Goal: Transaction & Acquisition: Book appointment/travel/reservation

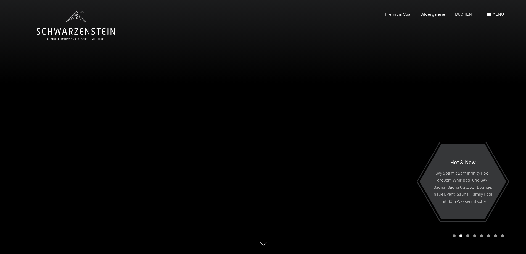
click at [497, 16] on span "Menü" at bounding box center [498, 13] width 12 height 5
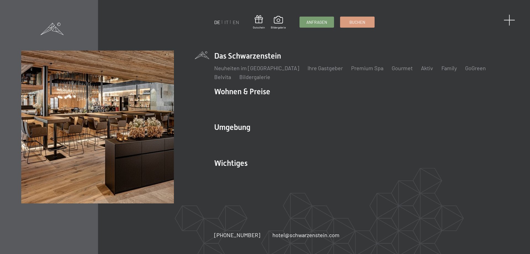
click at [508, 18] on span at bounding box center [508, 19] width 11 height 11
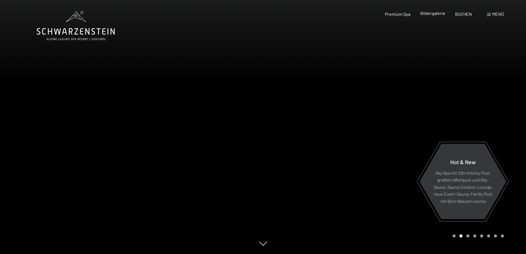
click at [441, 13] on span "Bildergalerie" at bounding box center [432, 12] width 25 height 5
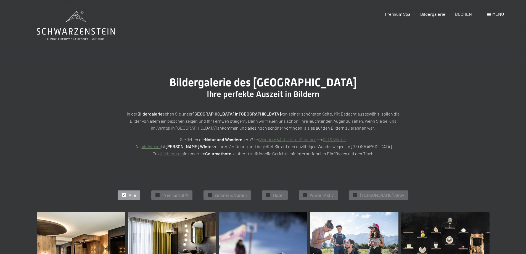
click at [71, 36] on icon at bounding box center [76, 26] width 78 height 30
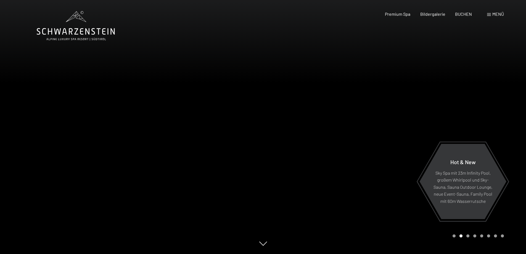
click at [494, 12] on span "Menü" at bounding box center [498, 13] width 12 height 5
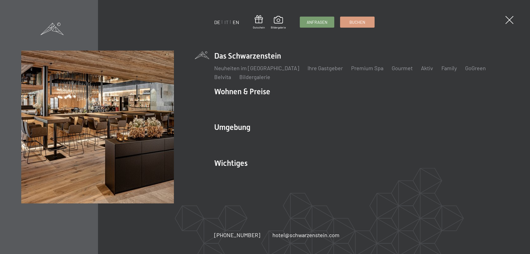
click at [235, 21] on link "EN" at bounding box center [236, 22] width 6 height 6
click at [236, 22] on link "EN" at bounding box center [236, 22] width 6 height 6
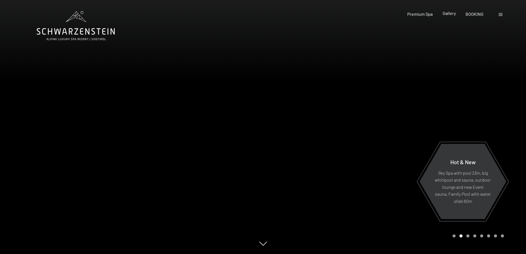
click at [448, 14] on span "Gallery" at bounding box center [448, 12] width 13 height 5
click at [449, 14] on span "Gallery" at bounding box center [448, 12] width 13 height 5
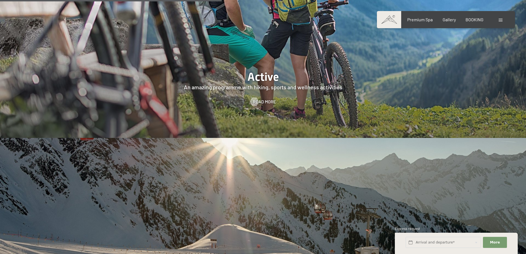
scroll to position [1324, 0]
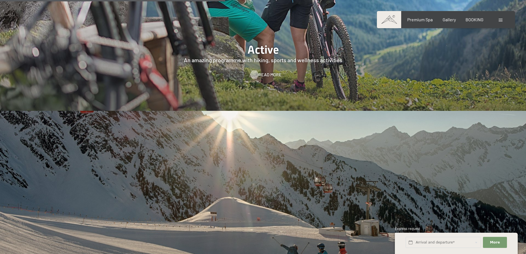
click at [271, 71] on span "Read more" at bounding box center [269, 74] width 23 height 6
click at [254, 70] on div at bounding box center [254, 74] width 5 height 8
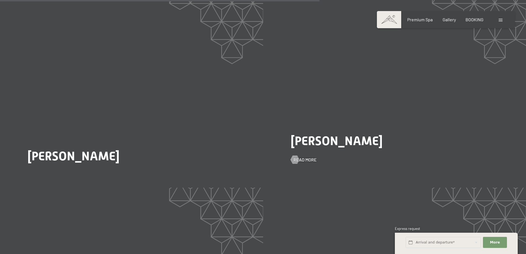
scroll to position [993, 0]
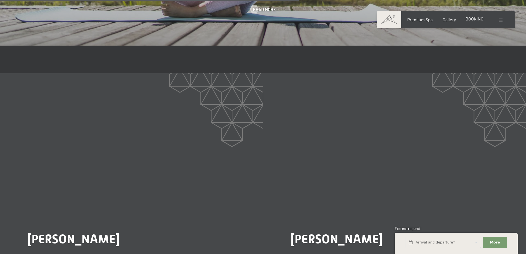
click at [480, 19] on span "BOOKING" at bounding box center [474, 18] width 18 height 5
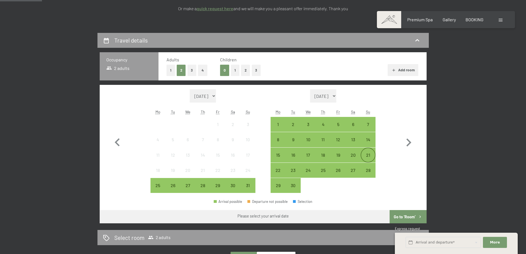
scroll to position [166, 0]
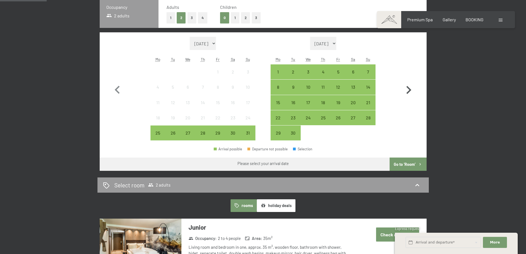
click at [407, 89] on icon "button" at bounding box center [408, 90] width 16 height 16
select select "[DATE]"
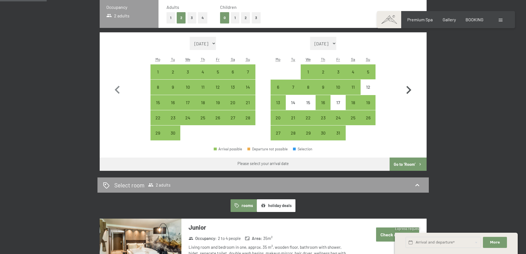
click at [407, 89] on icon "button" at bounding box center [408, 90] width 16 height 16
select select "[DATE]"
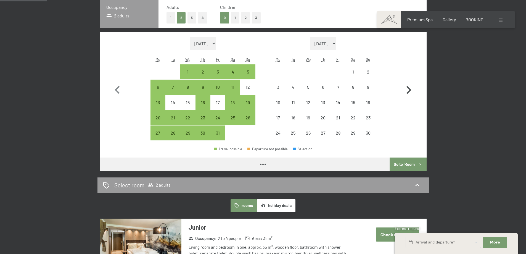
select select "[DATE]"
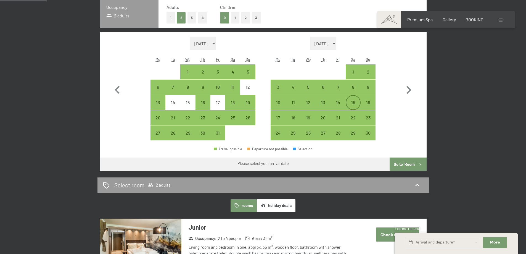
click at [354, 102] on div "15" at bounding box center [353, 107] width 14 height 14
select select "2025-10-01"
select select "2025-11-01"
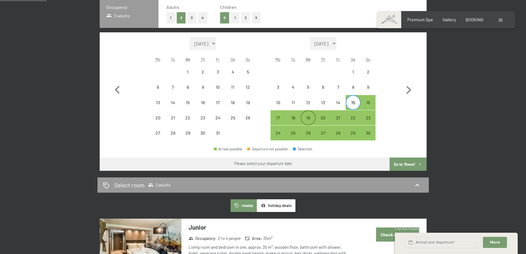
click at [308, 116] on div "19" at bounding box center [308, 122] width 14 height 14
select select "2025-10-01"
select select "2025-11-01"
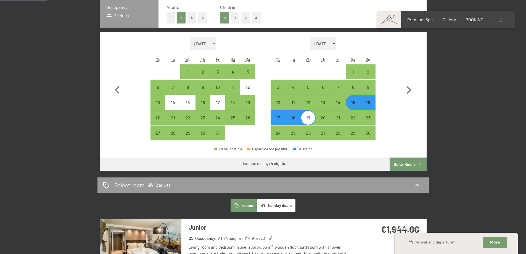
click at [409, 164] on button "Go to ‘Room’" at bounding box center [407, 163] width 37 height 13
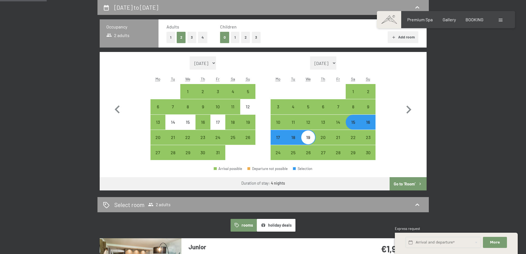
select select "2025-10-01"
select select "2025-11-01"
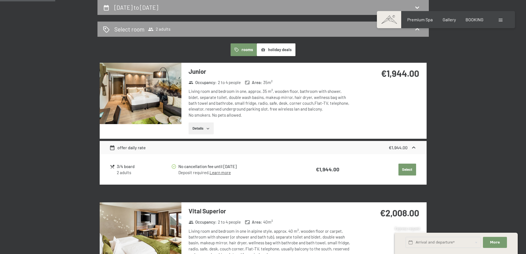
scroll to position [174, 0]
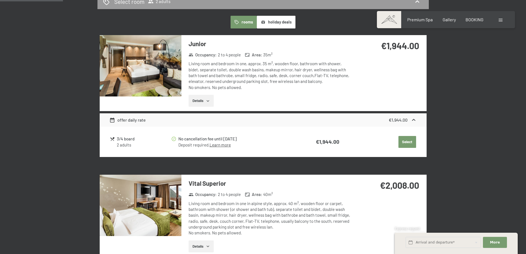
click at [126, 120] on div "offer daily rate" at bounding box center [127, 119] width 36 height 7
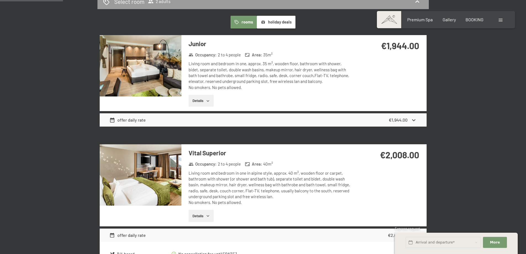
click at [132, 119] on div "offer daily rate" at bounding box center [127, 119] width 36 height 7
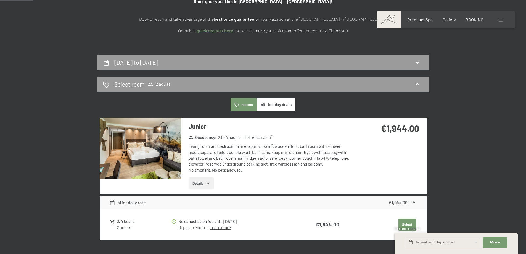
scroll to position [91, 0]
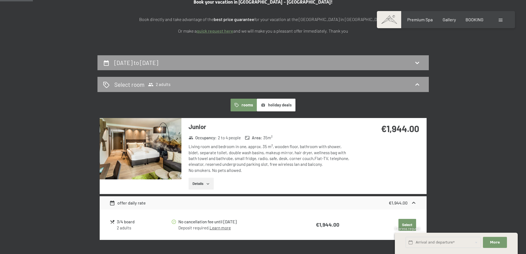
click at [141, 153] on img at bounding box center [141, 148] width 82 height 61
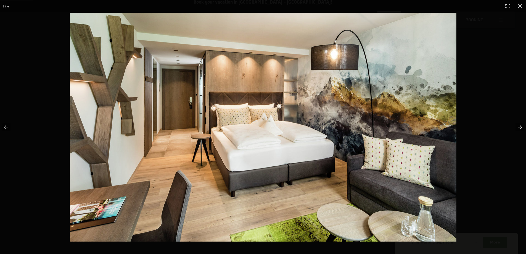
click at [521, 127] on button "button" at bounding box center [515, 127] width 19 height 28
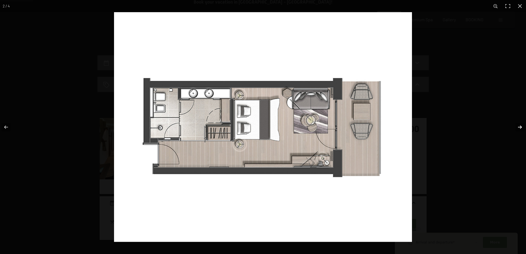
click at [521, 127] on button "button" at bounding box center [515, 127] width 19 height 28
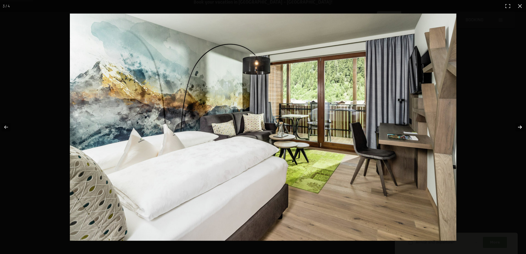
click at [521, 127] on button "button" at bounding box center [515, 127] width 19 height 28
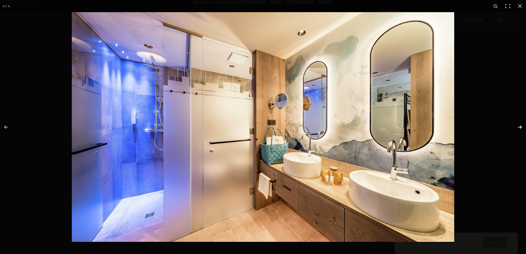
click at [521, 127] on button "button" at bounding box center [515, 127] width 19 height 28
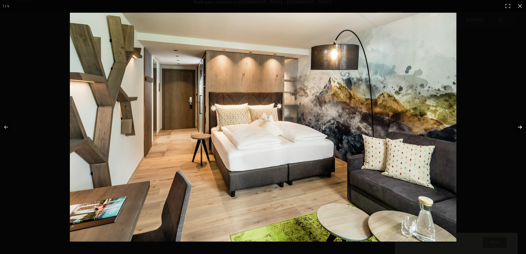
click at [521, 127] on button "button" at bounding box center [515, 127] width 19 height 28
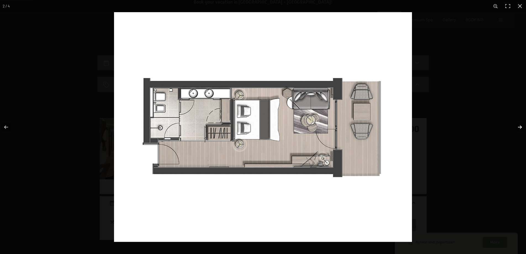
click at [521, 127] on button "button" at bounding box center [515, 127] width 19 height 28
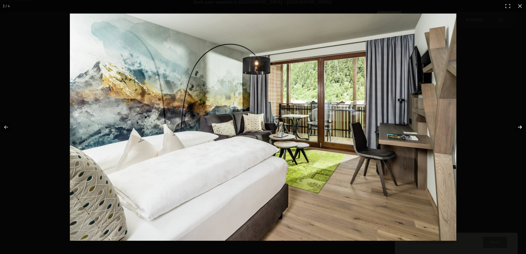
click at [521, 127] on button "button" at bounding box center [515, 127] width 19 height 28
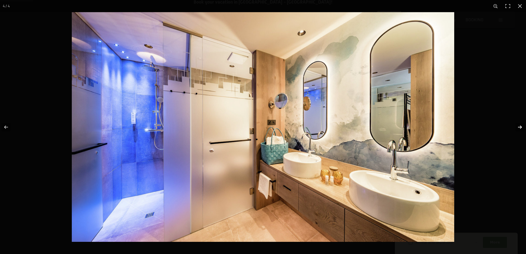
click at [521, 127] on button "button" at bounding box center [515, 127] width 19 height 28
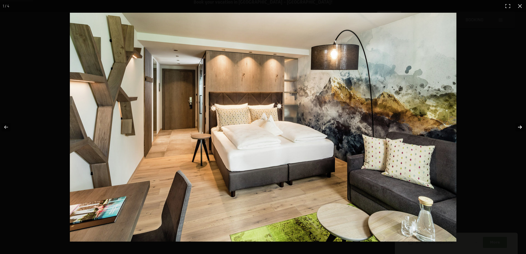
click at [521, 127] on button "button" at bounding box center [515, 127] width 19 height 28
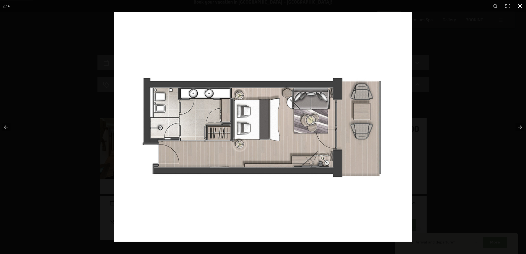
click at [519, 6] on button "button" at bounding box center [519, 6] width 12 height 12
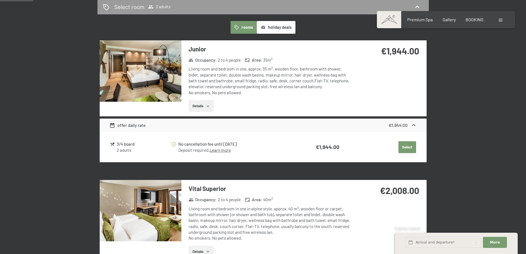
scroll to position [229, 0]
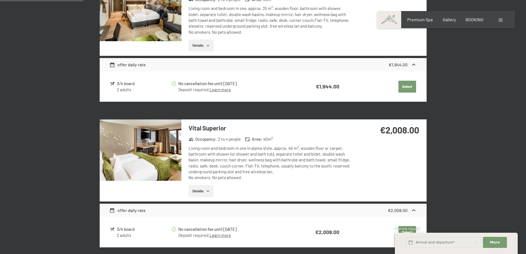
click at [148, 141] on img at bounding box center [141, 149] width 82 height 61
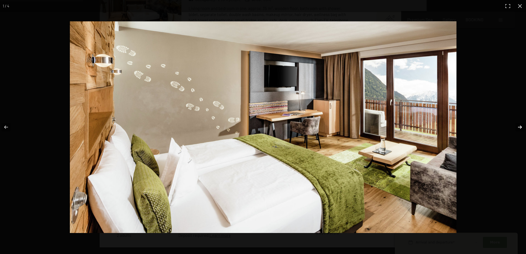
click at [520, 128] on button "button" at bounding box center [515, 127] width 19 height 28
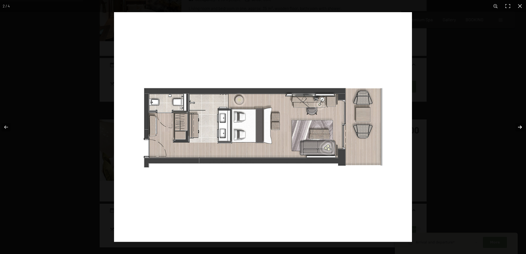
click at [520, 128] on button "button" at bounding box center [515, 127] width 19 height 28
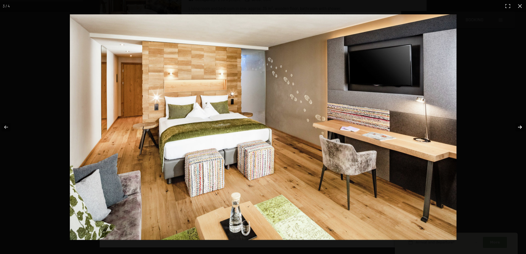
click at [520, 128] on button "button" at bounding box center [515, 127] width 19 height 28
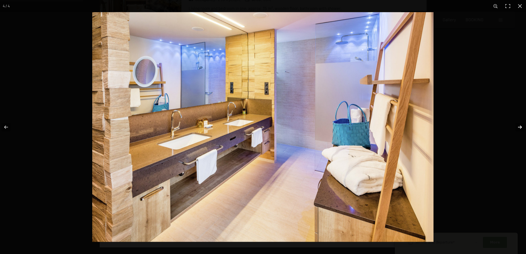
click at [520, 128] on button "button" at bounding box center [515, 127] width 19 height 28
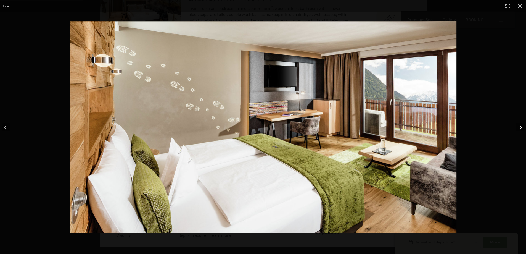
click at [520, 128] on button "button" at bounding box center [515, 127] width 19 height 28
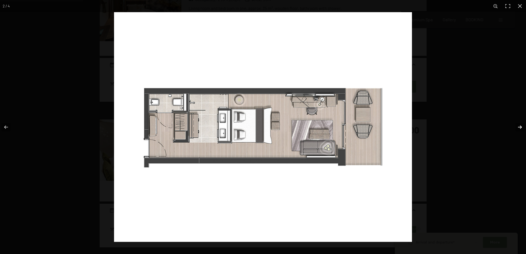
click at [520, 128] on button "button" at bounding box center [515, 127] width 19 height 28
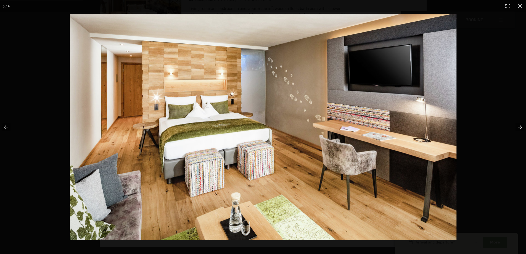
click at [520, 128] on button "button" at bounding box center [515, 127] width 19 height 28
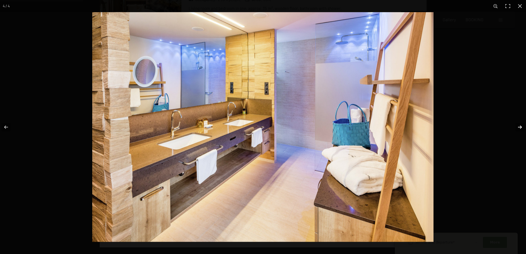
click at [520, 128] on button "button" at bounding box center [515, 127] width 19 height 28
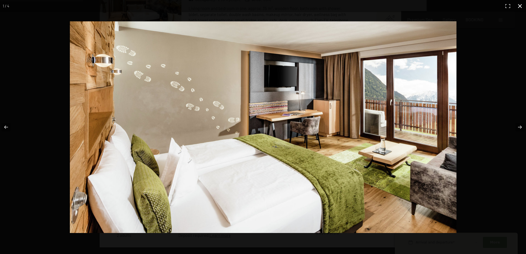
click at [519, 6] on button "button" at bounding box center [519, 6] width 12 height 12
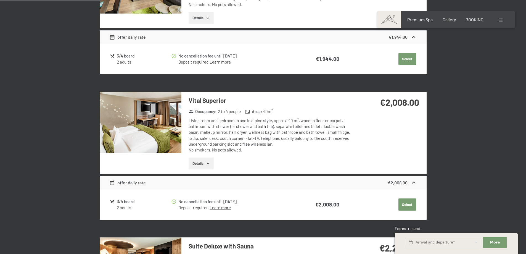
scroll to position [422, 0]
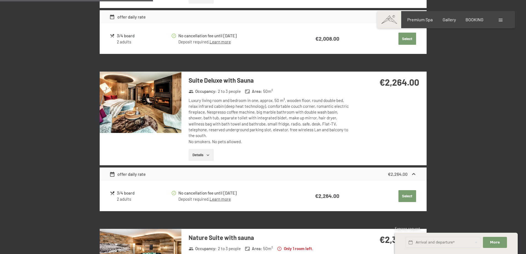
click at [208, 153] on icon "button" at bounding box center [208, 155] width 4 height 4
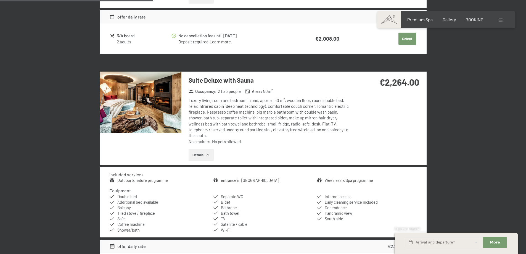
drag, startPoint x: 188, startPoint y: 100, endPoint x: 273, endPoint y: 134, distance: 91.3
click at [273, 134] on div "Suite Deluxe with Sauna Occupancy : 2 to 3 people Area : 50 m² Luxury living ro…" at bounding box center [267, 118] width 172 height 94
copy div "Luxury living room and bedroom in one, approx. 50 m², wooden floor, round doubl…"
click at [142, 178] on link "Outdoor & nature programme" at bounding box center [142, 180] width 50 height 5
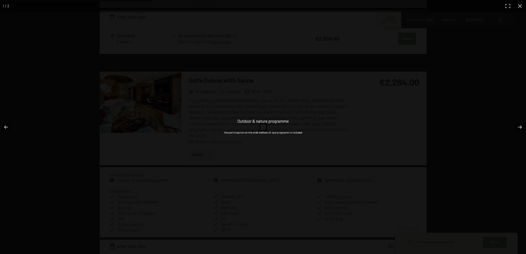
click at [261, 127] on div "Outdoor & nature programme the particiaption on the wide wellness & spa program…" at bounding box center [263, 127] width 221 height 254
click at [241, 131] on p "the particiaption on the wide wellness & spa programm is included" at bounding box center [263, 132] width 78 height 4
click at [249, 131] on p "the particiaption on the wide wellness & spa programm is included" at bounding box center [263, 132] width 78 height 4
click at [284, 138] on div "Outdoor & nature programme the particiaption on the wide wellness & spa program…" at bounding box center [263, 127] width 221 height 254
click at [519, 125] on button "button" at bounding box center [515, 127] width 19 height 28
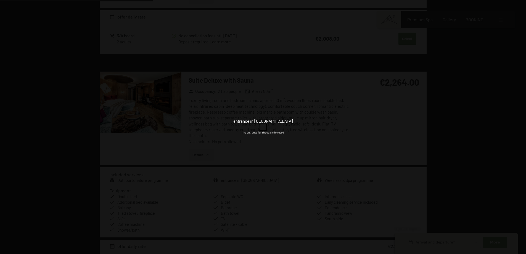
click at [519, 125] on button "button" at bounding box center [515, 127] width 19 height 28
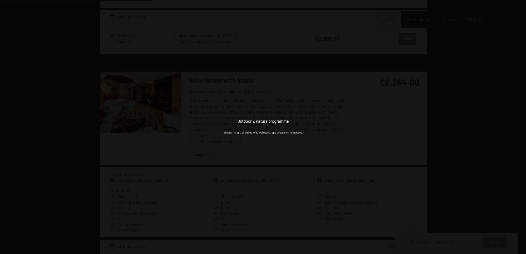
click at [519, 125] on button "button" at bounding box center [515, 127] width 19 height 28
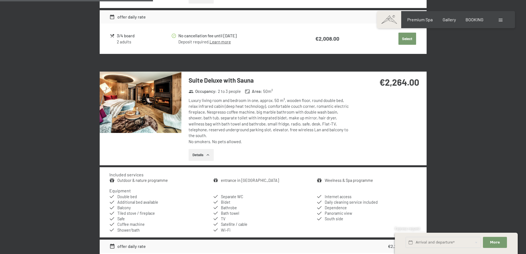
click at [0, 0] on div "entrance in SPA the entrance for the spa is included" at bounding box center [0, 0] width 0 height 0
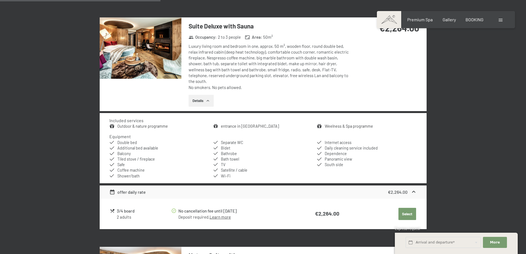
scroll to position [477, 0]
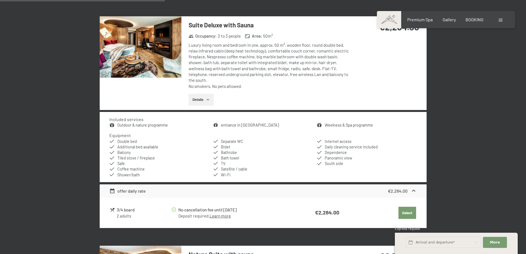
click at [106, 204] on div "3/4 board 2 adults No cancellation fee until 27th October Deposit required. Lea…" at bounding box center [263, 212] width 327 height 30
copy tbody "3/4 board"
click at [143, 52] on img at bounding box center [141, 46] width 82 height 61
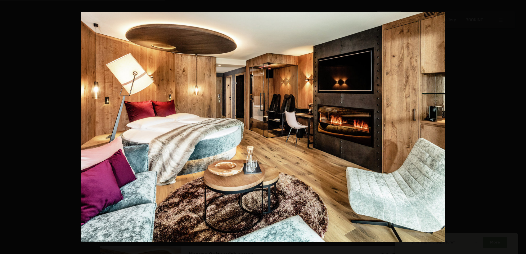
click at [518, 126] on button "button" at bounding box center [515, 127] width 19 height 28
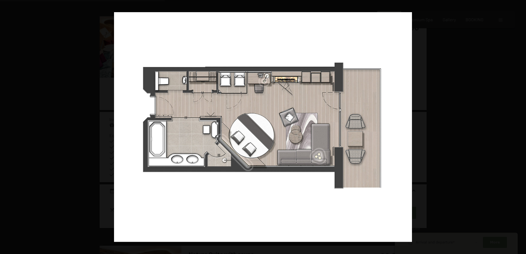
click at [518, 126] on button "button" at bounding box center [515, 127] width 19 height 28
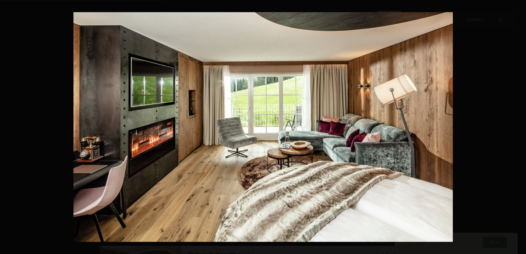
click at [518, 126] on button "button" at bounding box center [515, 127] width 19 height 28
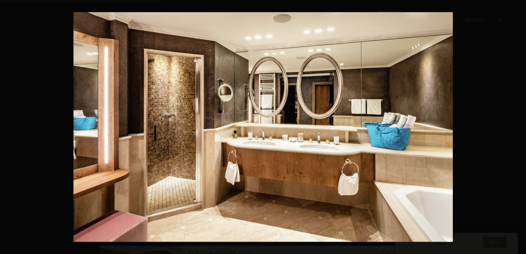
click at [518, 126] on button "button" at bounding box center [515, 127] width 19 height 28
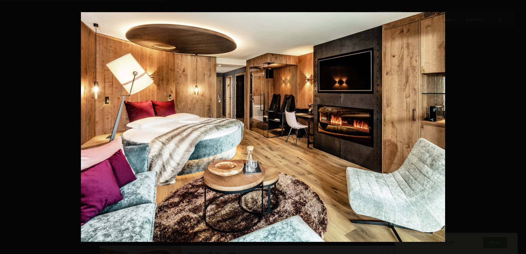
click at [518, 126] on button "button" at bounding box center [515, 127] width 19 height 28
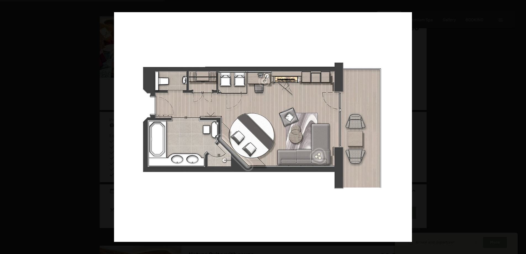
click at [518, 126] on button "button" at bounding box center [515, 127] width 19 height 28
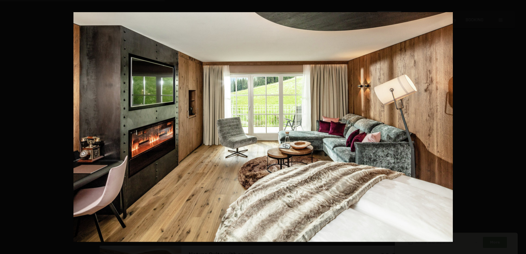
click at [518, 126] on button "button" at bounding box center [515, 127] width 19 height 28
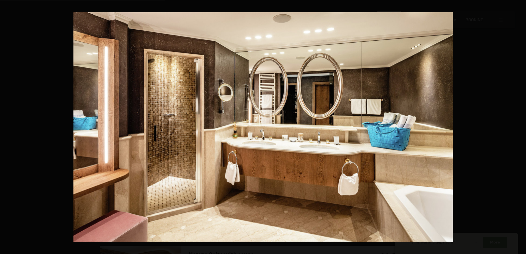
click at [518, 126] on button "button" at bounding box center [515, 127] width 19 height 28
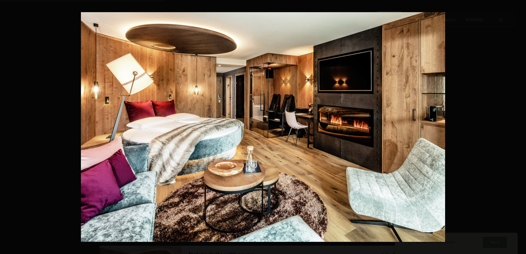
click at [518, 126] on button "button" at bounding box center [515, 127] width 19 height 28
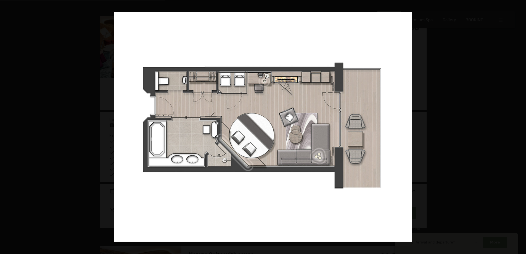
click at [518, 126] on button "button" at bounding box center [515, 127] width 19 height 28
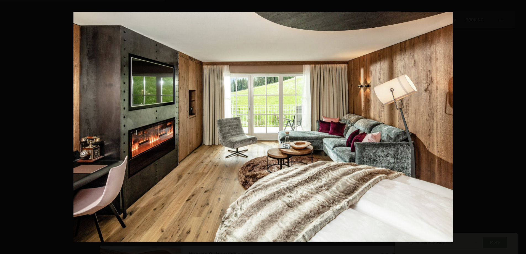
click at [518, 126] on button "button" at bounding box center [515, 127] width 19 height 28
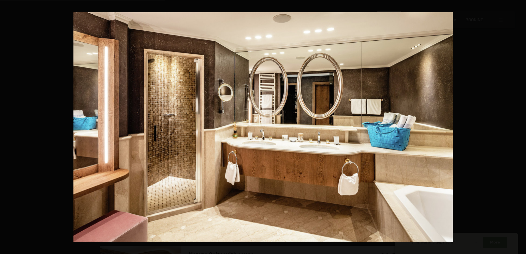
click at [518, 126] on button "button" at bounding box center [515, 127] width 19 height 28
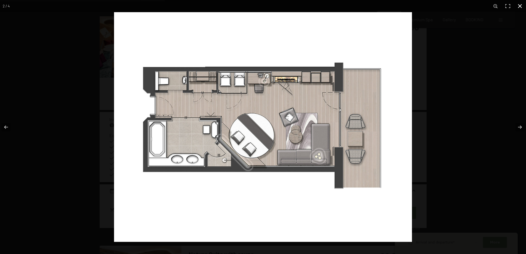
click at [16, 24] on div at bounding box center [263, 127] width 526 height 254
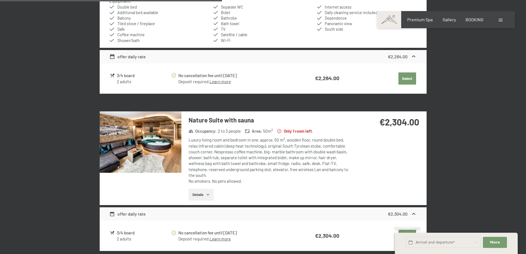
scroll to position [642, 0]
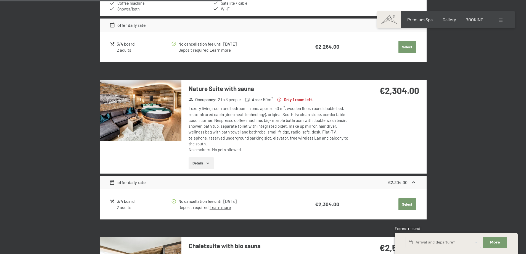
click at [154, 100] on img at bounding box center [141, 110] width 82 height 61
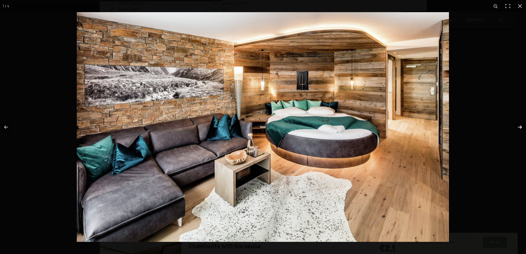
click at [521, 127] on button "button" at bounding box center [515, 127] width 19 height 28
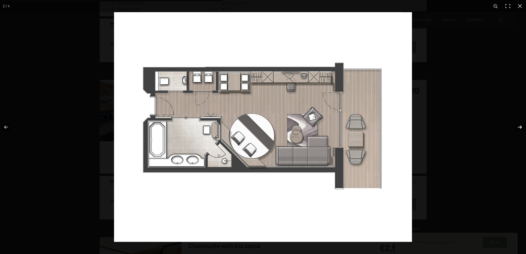
click at [521, 127] on button "button" at bounding box center [515, 127] width 19 height 28
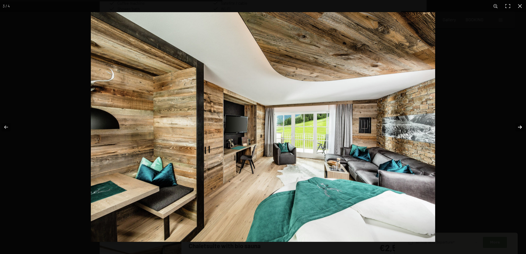
click at [521, 127] on button "button" at bounding box center [515, 127] width 19 height 28
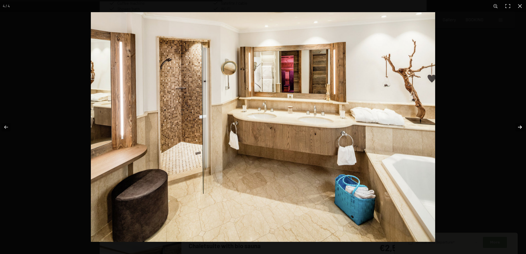
click at [521, 127] on button "button" at bounding box center [515, 127] width 19 height 28
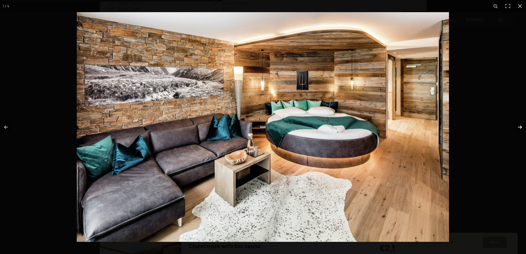
click at [521, 127] on button "button" at bounding box center [515, 127] width 19 height 28
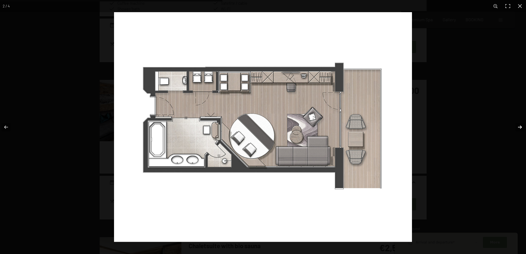
click at [521, 127] on button "button" at bounding box center [515, 127] width 19 height 28
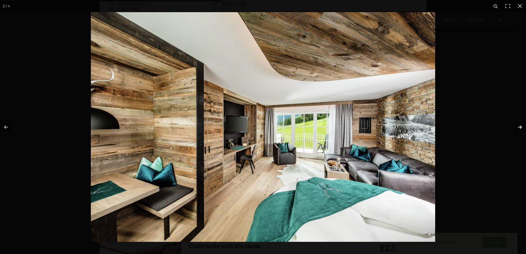
click at [521, 127] on button "button" at bounding box center [515, 127] width 19 height 28
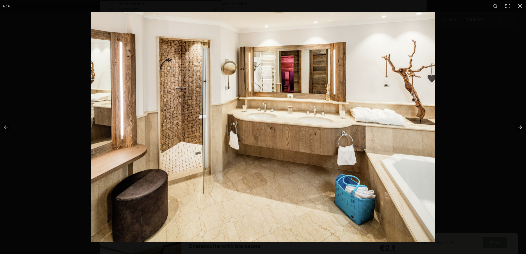
click at [521, 127] on button "button" at bounding box center [515, 127] width 19 height 28
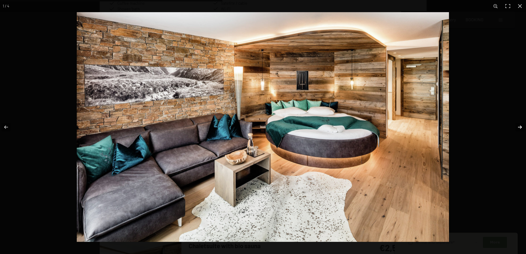
click at [521, 127] on button "button" at bounding box center [515, 127] width 19 height 28
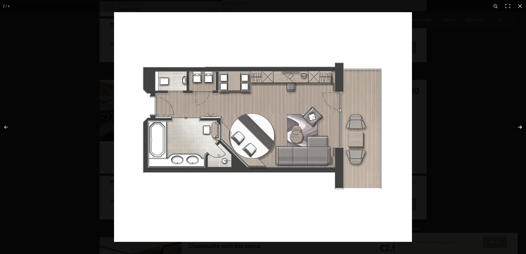
click at [521, 127] on button "button" at bounding box center [515, 127] width 19 height 28
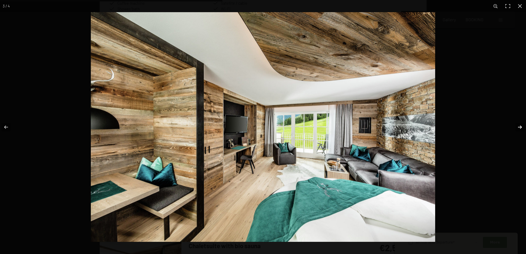
click at [521, 127] on button "button" at bounding box center [515, 127] width 19 height 28
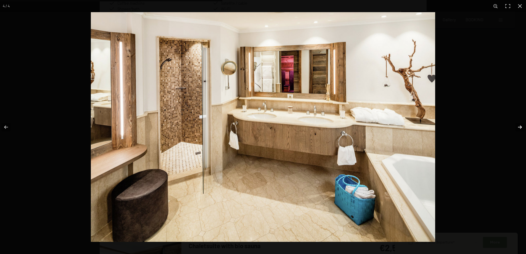
click at [521, 127] on button "button" at bounding box center [515, 127] width 19 height 28
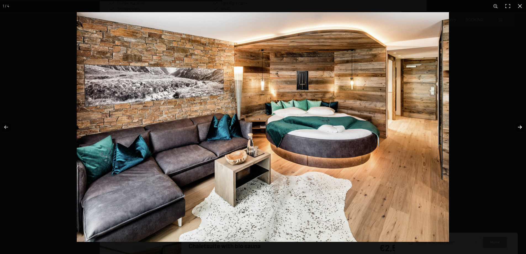
click at [521, 127] on button "button" at bounding box center [515, 127] width 19 height 28
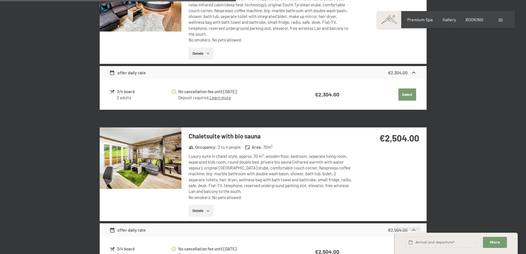
scroll to position [753, 0]
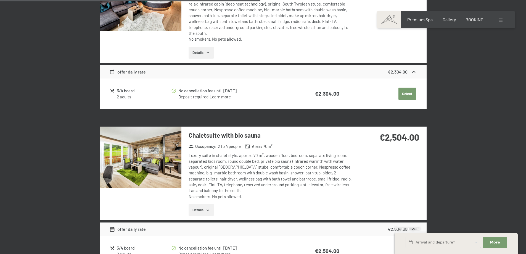
click at [153, 146] on img at bounding box center [141, 156] width 82 height 61
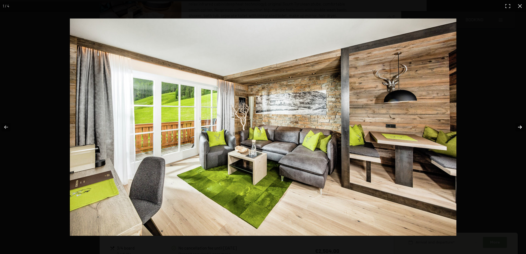
click at [520, 128] on button "button" at bounding box center [515, 127] width 19 height 28
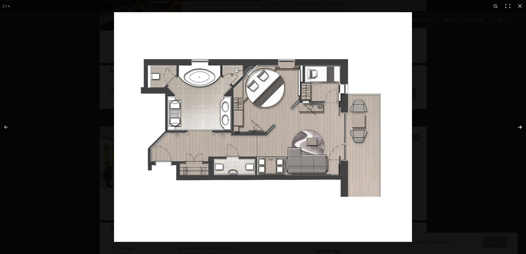
click at [520, 128] on button "button" at bounding box center [515, 127] width 19 height 28
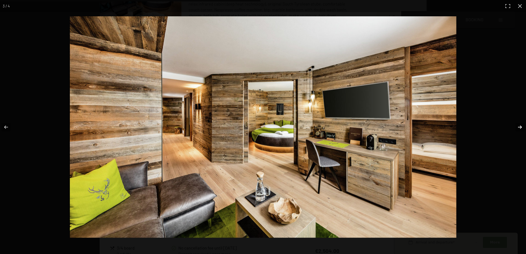
click at [520, 128] on button "button" at bounding box center [515, 127] width 19 height 28
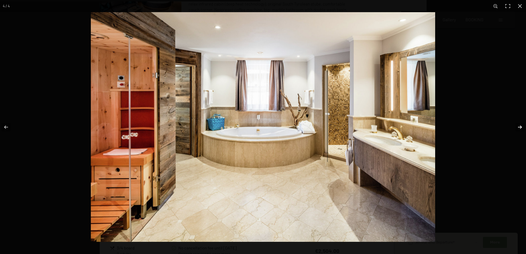
click at [520, 128] on button "button" at bounding box center [515, 127] width 19 height 28
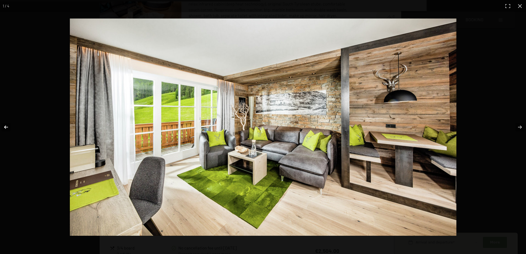
click at [5, 125] on button "button" at bounding box center [9, 127] width 19 height 28
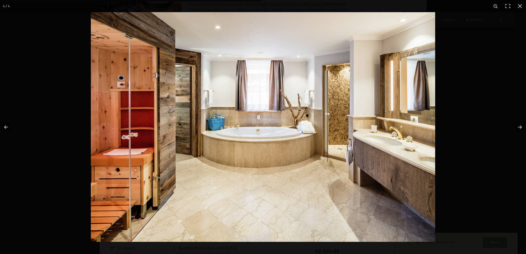
click at [262, 136] on img at bounding box center [263, 126] width 344 height 229
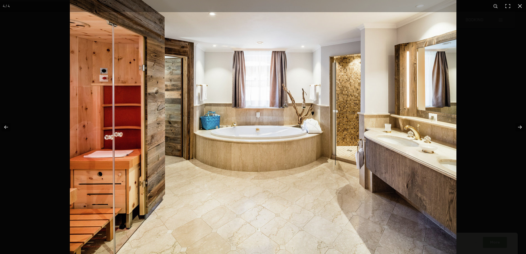
click at [262, 136] on img at bounding box center [263, 125] width 386 height 257
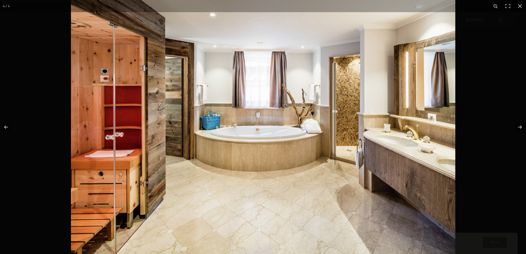
click at [262, 136] on img at bounding box center [263, 126] width 384 height 256
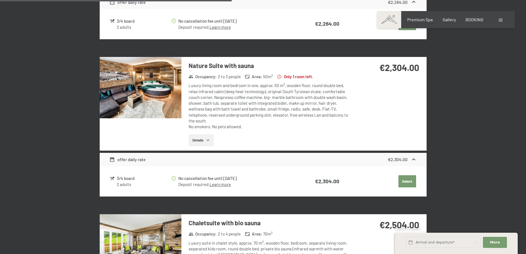
scroll to position [670, 0]
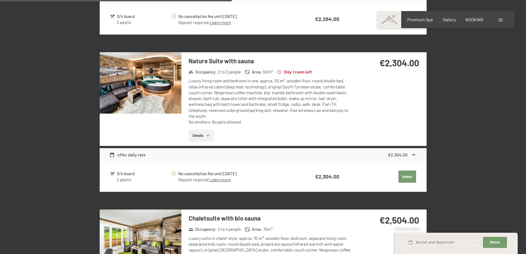
click at [207, 135] on icon "button" at bounding box center [207, 135] width 2 height 1
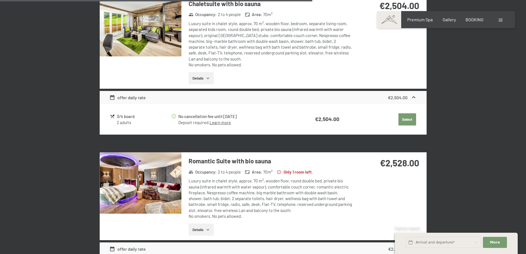
scroll to position [946, 0]
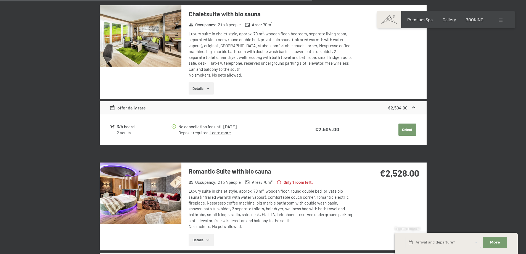
click at [148, 177] on img at bounding box center [141, 192] width 82 height 61
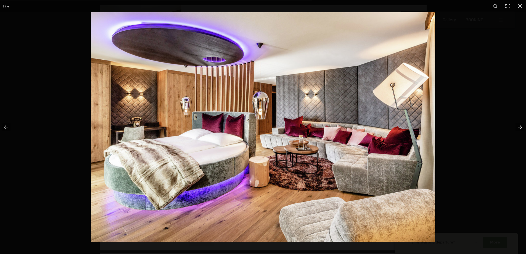
click at [520, 126] on button "button" at bounding box center [515, 127] width 19 height 28
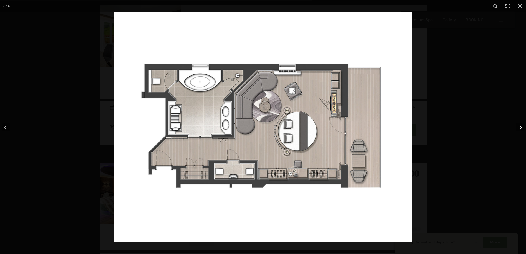
click at [520, 126] on button "button" at bounding box center [515, 127] width 19 height 28
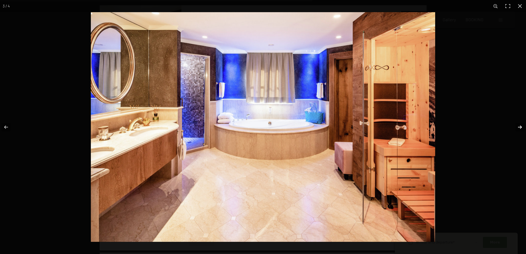
click at [520, 126] on button "button" at bounding box center [515, 127] width 19 height 28
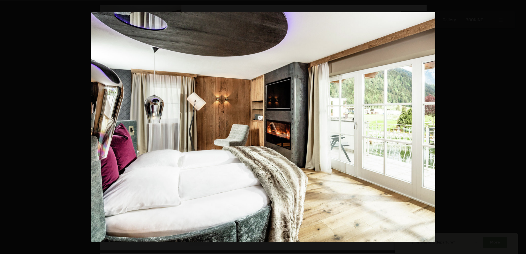
click at [520, 126] on button "button" at bounding box center [515, 127] width 19 height 28
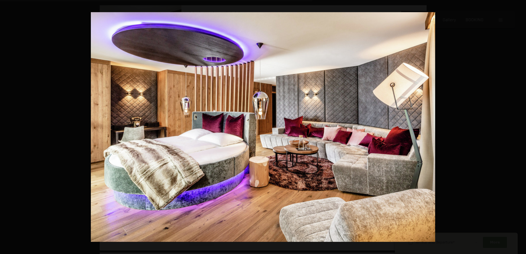
click at [520, 126] on button "button" at bounding box center [515, 127] width 19 height 28
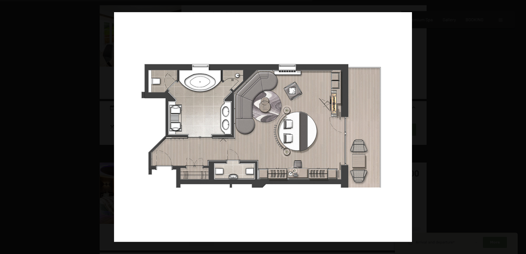
click at [520, 126] on button "button" at bounding box center [515, 127] width 19 height 28
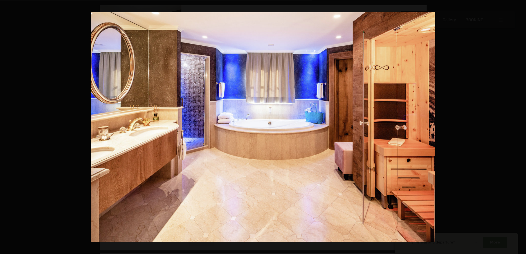
click at [520, 126] on button "button" at bounding box center [515, 127] width 19 height 28
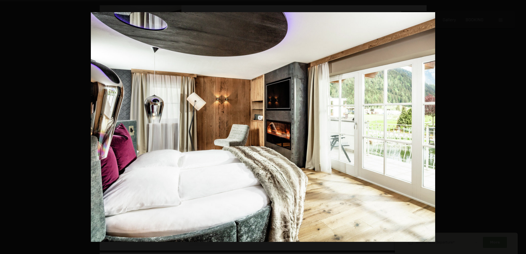
click at [520, 126] on button "button" at bounding box center [515, 127] width 19 height 28
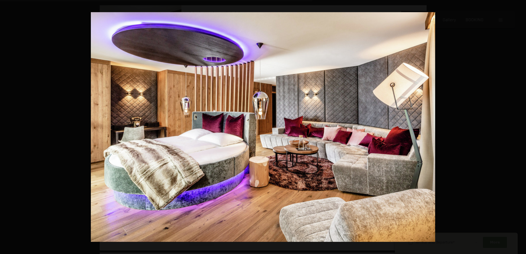
click at [520, 126] on button "button" at bounding box center [515, 127] width 19 height 28
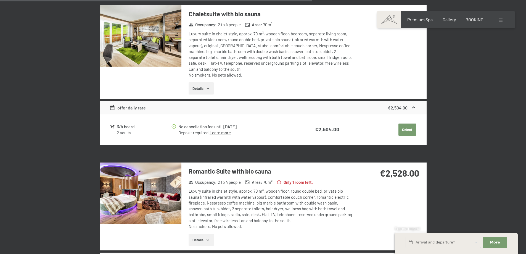
click at [0, 0] on div at bounding box center [0, 0] width 0 height 0
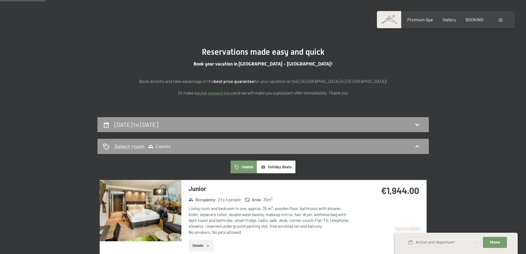
scroll to position [0, 0]
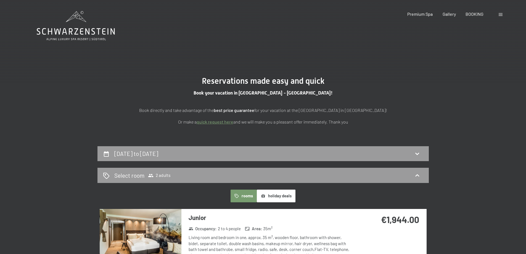
click at [66, 31] on icon at bounding box center [76, 31] width 78 height 7
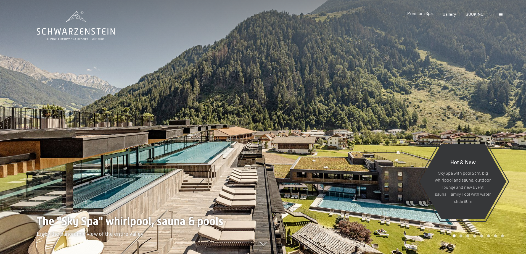
click at [430, 13] on span "Premium Spa" at bounding box center [419, 12] width 25 height 5
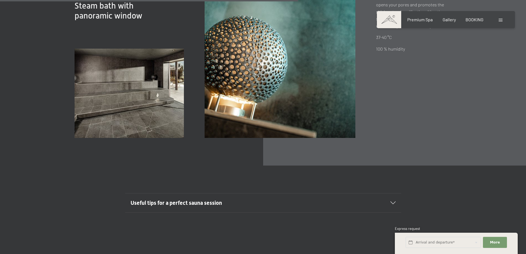
scroll to position [1848, 0]
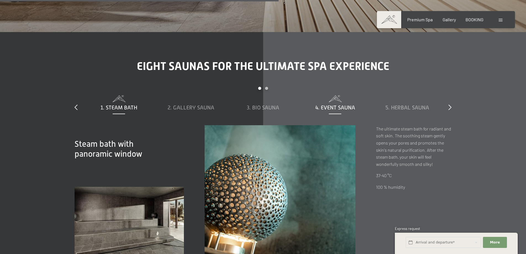
click at [342, 104] on span "4. Event sauna" at bounding box center [335, 107] width 40 height 6
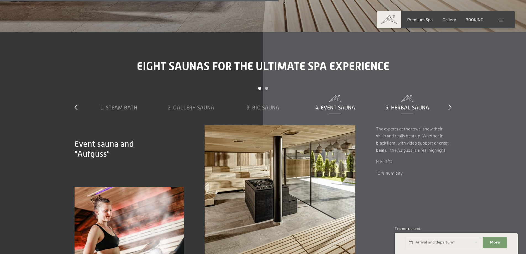
click at [405, 104] on span "5. Herbal sauna" at bounding box center [407, 107] width 44 height 6
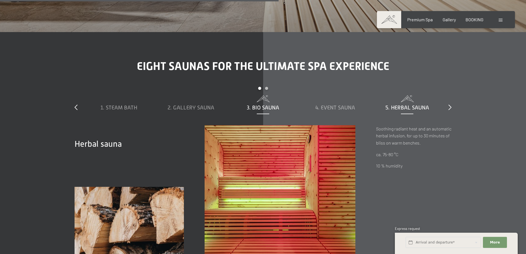
click at [261, 104] on span "3. Bio sauna" at bounding box center [263, 107] width 32 height 6
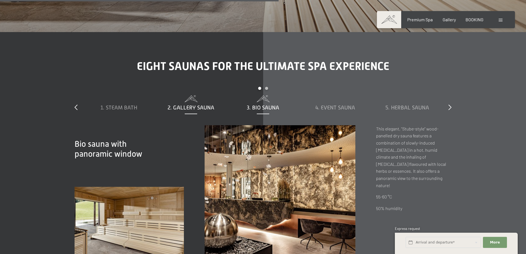
click at [193, 104] on span "2. Gallery sauna" at bounding box center [190, 107] width 47 height 6
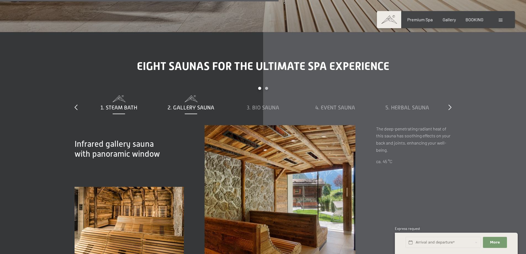
click at [106, 104] on span "1. Steam bath" at bounding box center [118, 107] width 37 height 6
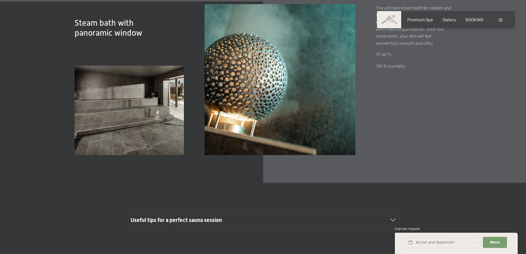
scroll to position [2041, 0]
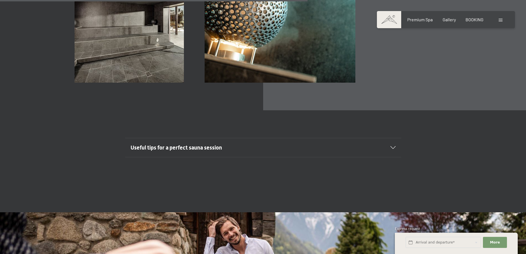
click at [394, 146] on icon at bounding box center [392, 147] width 5 height 3
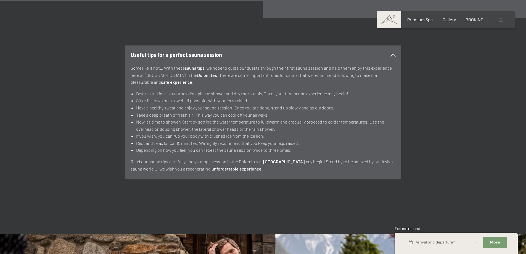
scroll to position [2124, 0]
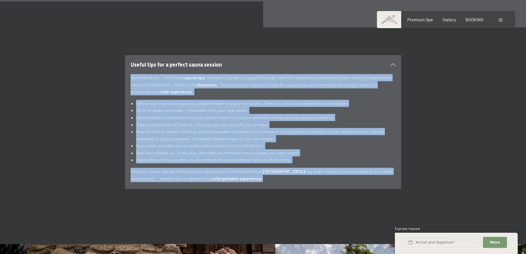
drag, startPoint x: 269, startPoint y: 157, endPoint x: 131, endPoint y: 55, distance: 171.6
click at [131, 74] on div "Some like it hot… With these sauna tips , we hope to guide our guests through t…" at bounding box center [262, 128] width 265 height 108
copy div "Some like it hot… With these sauna tips , we hope to guide our guests through t…"
click at [456, 113] on div "Useful tips for a perfect sauna session Some like it hot… With these sauna tips…" at bounding box center [263, 122] width 418 height 134
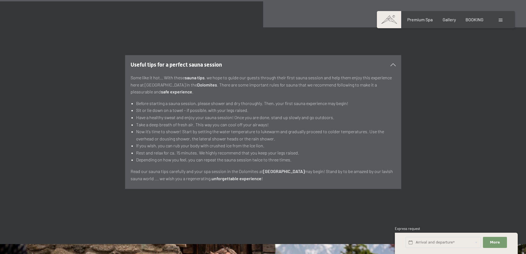
click at [393, 55] on div "Useful tips for a perfect sauna session" at bounding box center [262, 64] width 265 height 19
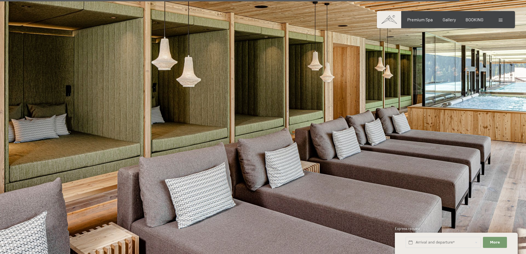
scroll to position [3145, 0]
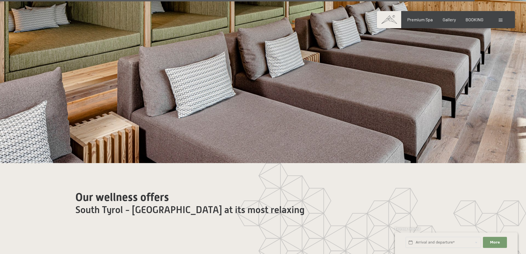
click at [118, 204] on span "South Tyrol - Italy at its most relaxing" at bounding box center [189, 209] width 229 height 11
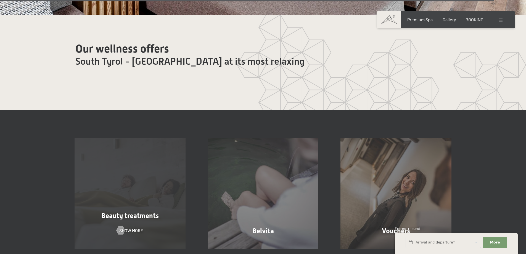
scroll to position [3338, 0]
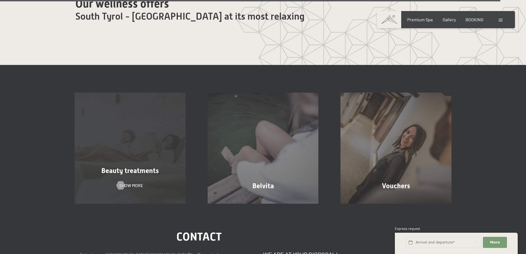
click at [129, 111] on div "Beauty treatments Show more" at bounding box center [129, 147] width 133 height 111
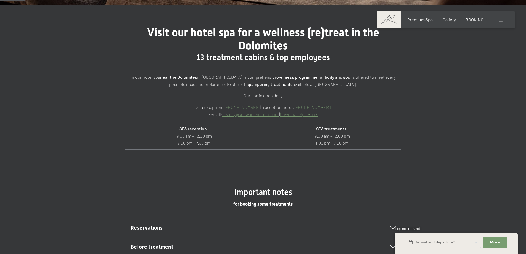
scroll to position [303, 0]
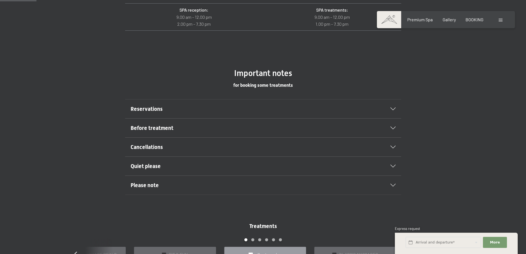
click at [391, 108] on icon at bounding box center [392, 108] width 5 height 3
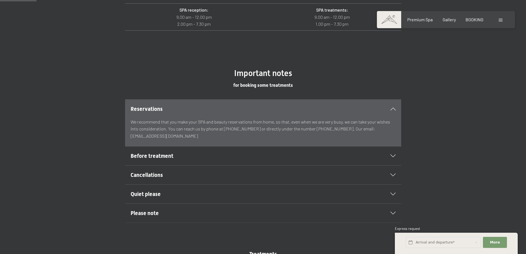
click at [390, 153] on div "Before treatment" at bounding box center [262, 155] width 265 height 19
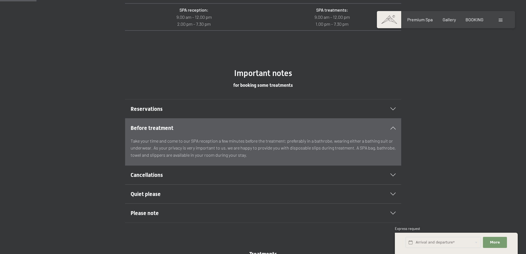
click at [390, 175] on icon at bounding box center [392, 174] width 5 height 3
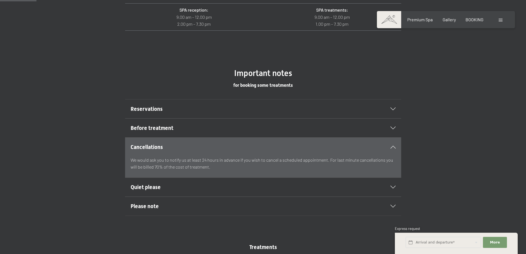
click at [391, 188] on div "Quiet please" at bounding box center [262, 186] width 265 height 19
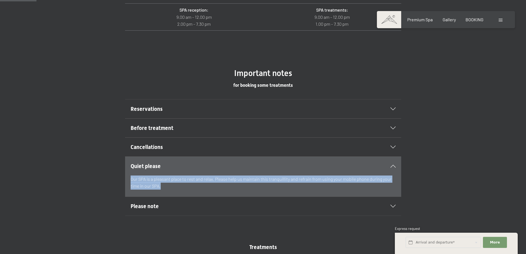
drag, startPoint x: 164, startPoint y: 184, endPoint x: 130, endPoint y: 179, distance: 33.5
click at [130, 179] on p "Our SPA is a pleasant place to rest and relax. Please help us maintain this tra…" at bounding box center [262, 182] width 265 height 14
copy p "Our SPA is a pleasant place to rest and relax. Please help us maintain this tra…"
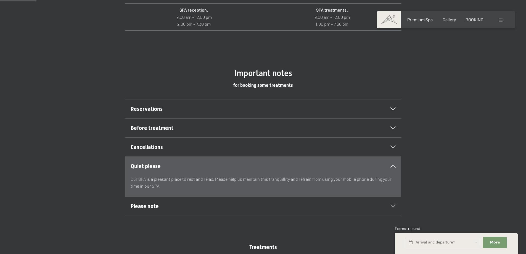
click at [391, 206] on icon at bounding box center [392, 205] width 5 height 3
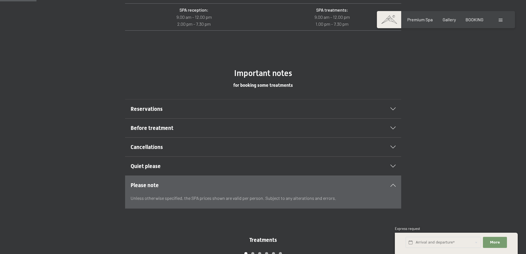
click at [456, 130] on div "Before treatment Take your time and come to our SPA reception a few minutes bef…" at bounding box center [263, 127] width 418 height 19
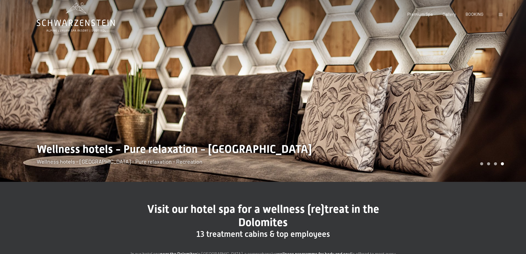
scroll to position [0, 0]
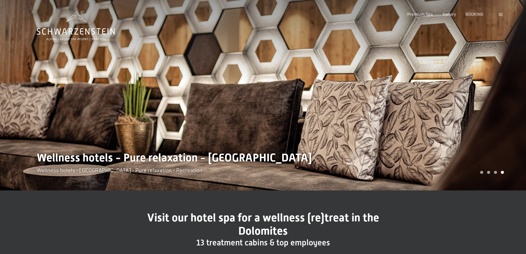
click at [74, 33] on icon at bounding box center [76, 26] width 78 height 30
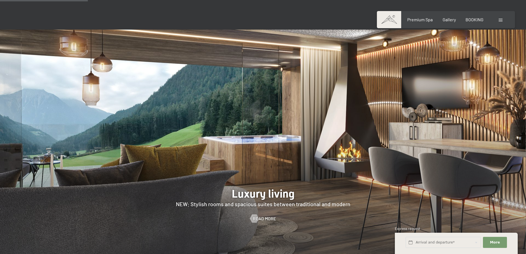
scroll to position [552, 0]
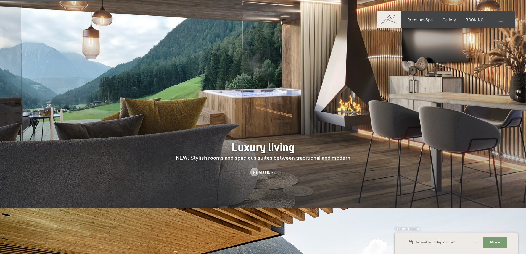
click at [255, 142] on span "Consent to marketing activities*" at bounding box center [241, 143] width 62 height 6
click at [207, 142] on input "Consent to marketing activities*" at bounding box center [205, 143] width 6 height 6
checkbox input "false"
click at [287, 151] on div at bounding box center [263, 95] width 526 height 225
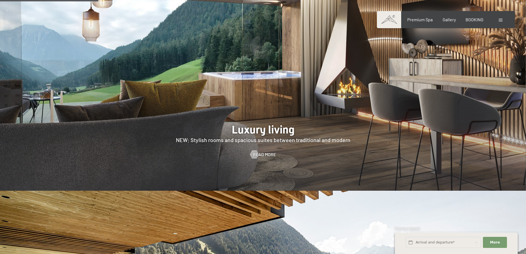
scroll to position [579, 0]
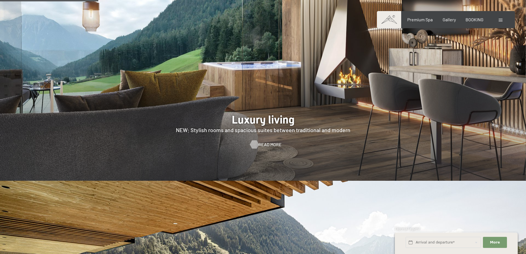
click at [269, 141] on span "Read more" at bounding box center [269, 144] width 23 height 6
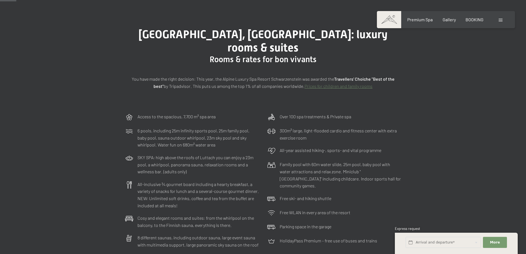
scroll to position [55, 0]
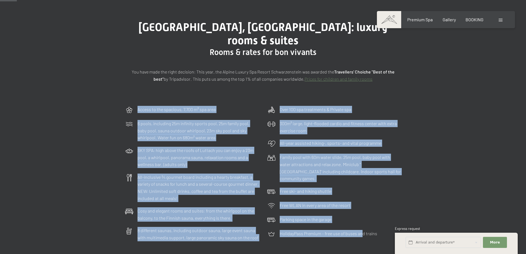
drag, startPoint x: 112, startPoint y: 93, endPoint x: 359, endPoint y: 212, distance: 274.6
click at [360, 215] on div "Access to the spacious, 7,700 m² spa area 6 pools, including 25m infinity sport…" at bounding box center [262, 173] width 317 height 140
click at [451, 121] on div "Access to the spacious, 7,700 m² spa area 6 pools, including 25m infinity sport…" at bounding box center [263, 173] width 526 height 140
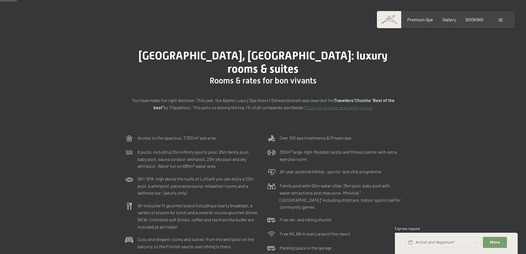
scroll to position [0, 0]
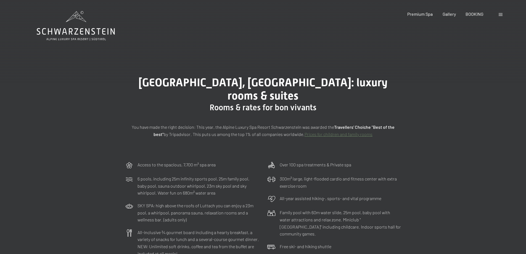
click at [74, 20] on icon at bounding box center [76, 26] width 78 height 30
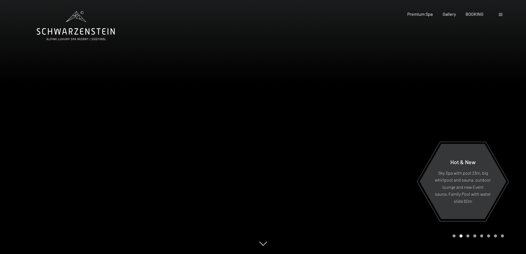
click at [81, 31] on icon at bounding box center [76, 26] width 78 height 30
click at [426, 16] on div "Premium Spa" at bounding box center [419, 13] width 25 height 6
click at [423, 13] on span "Premium Spa" at bounding box center [419, 12] width 25 height 5
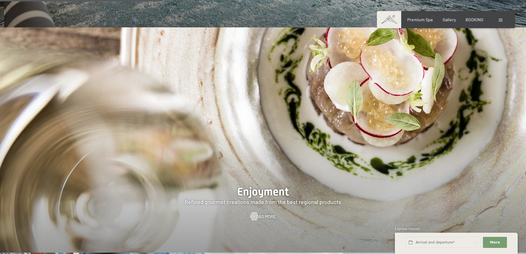
scroll to position [1021, 0]
